Goal: Check status: Check status

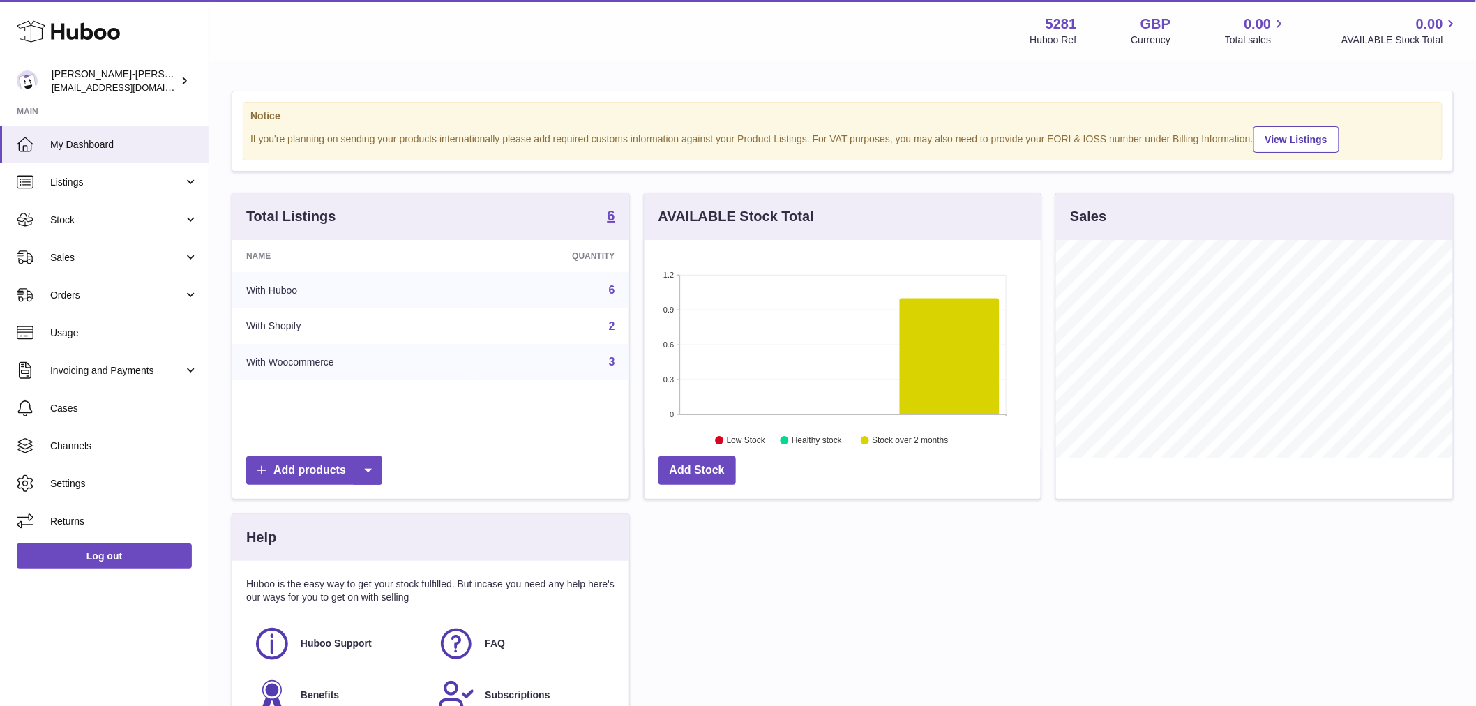
scroll to position [218, 396]
click at [109, 227] on link "Stock" at bounding box center [104, 220] width 209 height 38
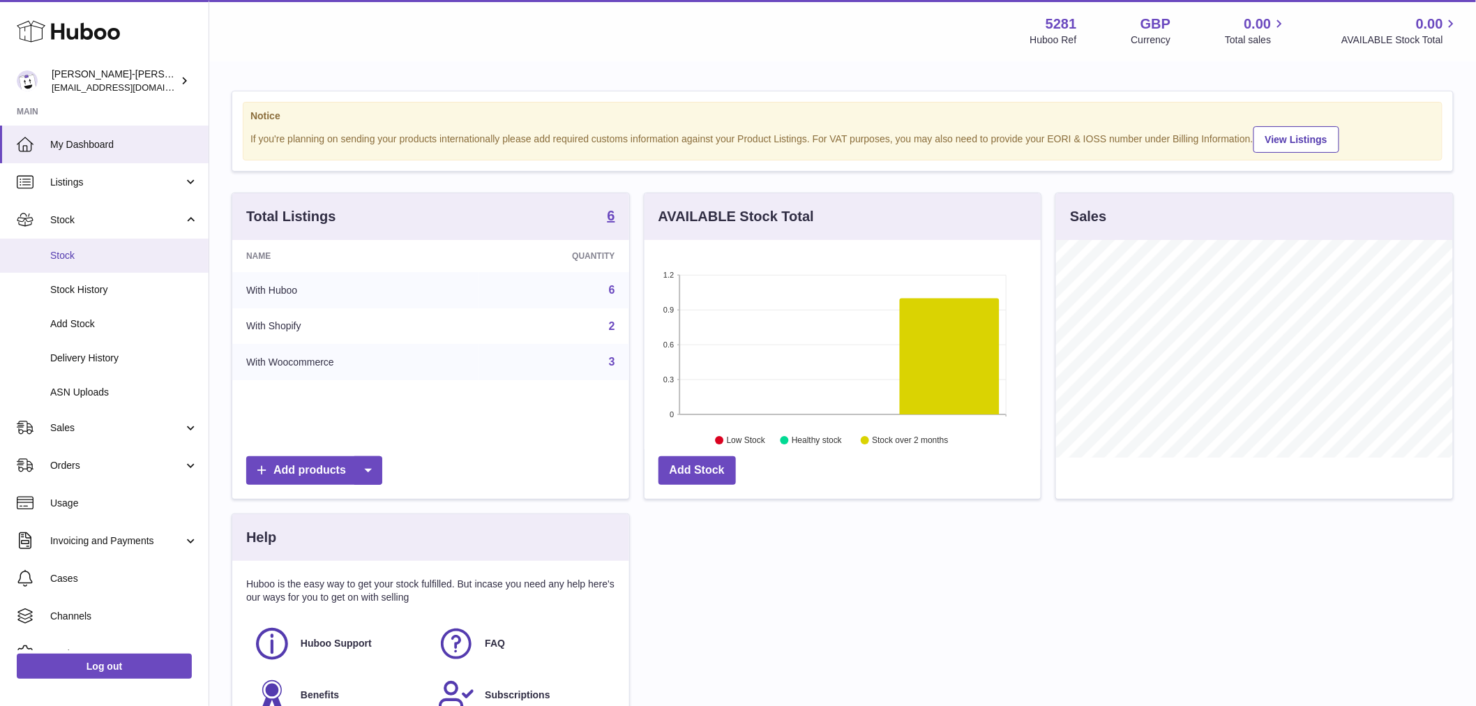
click at [124, 265] on link "Stock" at bounding box center [104, 256] width 209 height 34
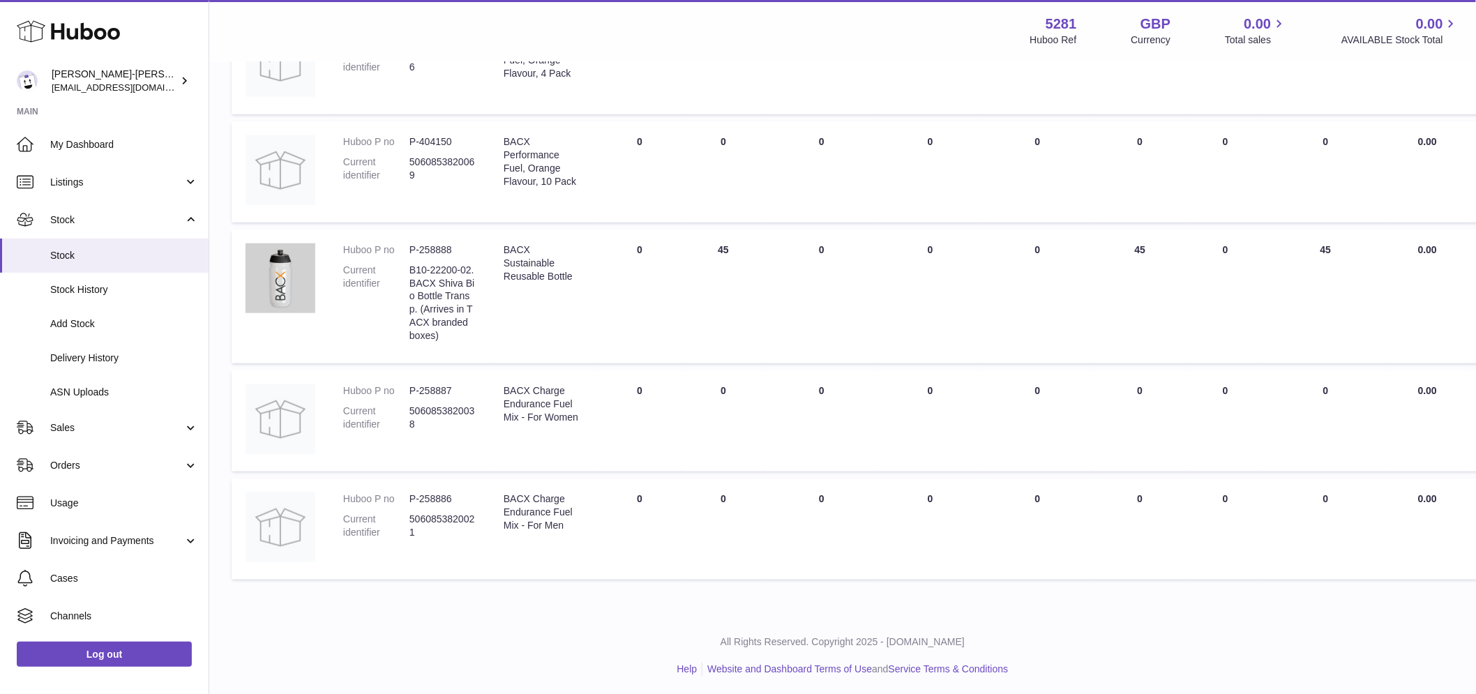
scroll to position [140, 0]
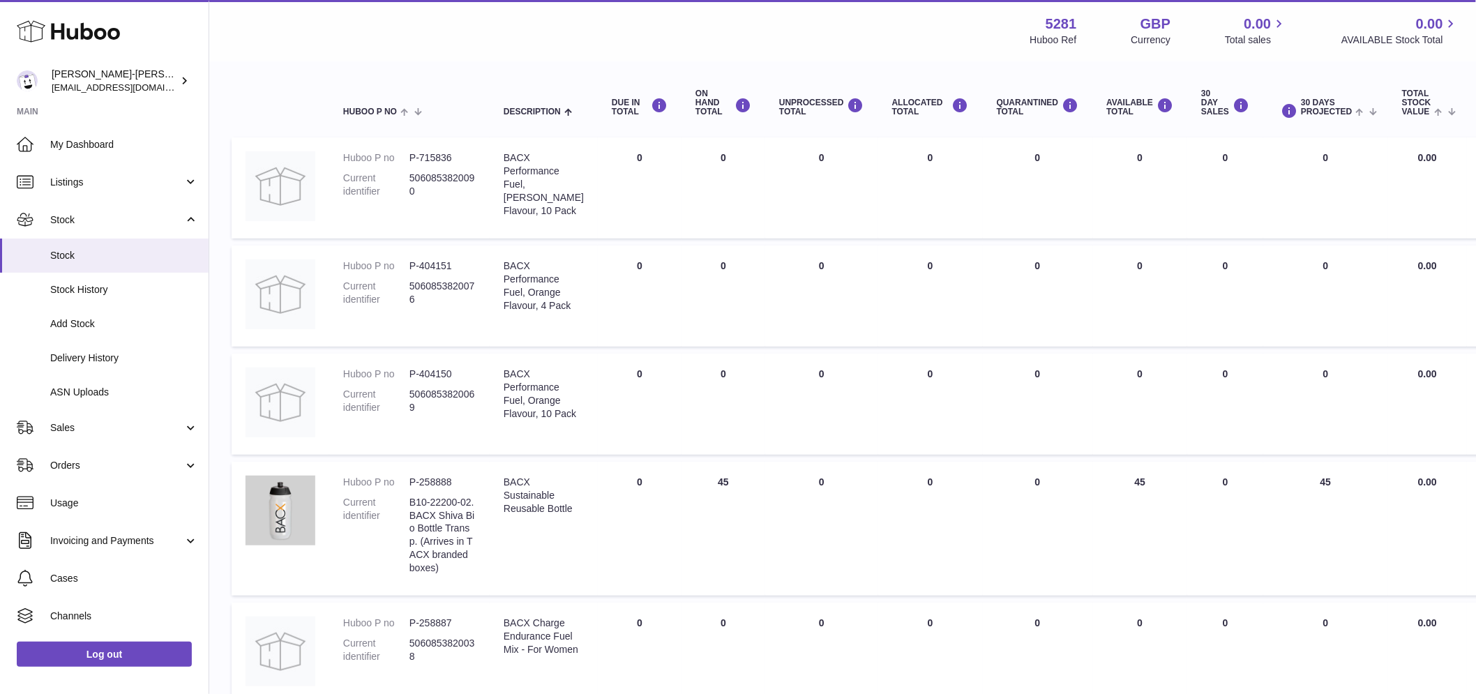
click at [452, 483] on dd "P-258888" at bounding box center [442, 482] width 66 height 13
drag, startPoint x: 461, startPoint y: 482, endPoint x: 404, endPoint y: 478, distance: 56.6
click at [404, 478] on dl "Huboo P no P-258888 Current identifier B10-22200-02. BACX Shiva Bio Bottle Tran…" at bounding box center [409, 529] width 133 height 106
copy dl "P-258888"
